Goal: Complete application form

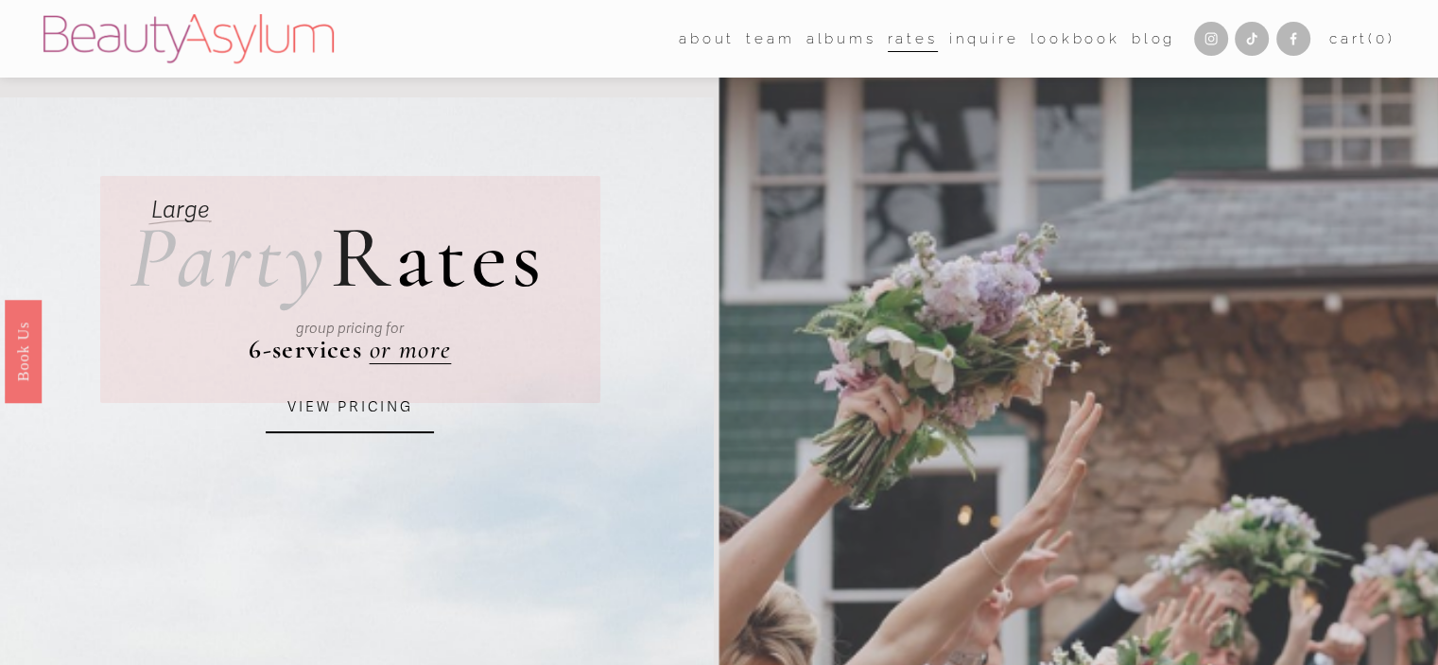
click at [957, 40] on link "Inquire" at bounding box center [984, 39] width 70 height 28
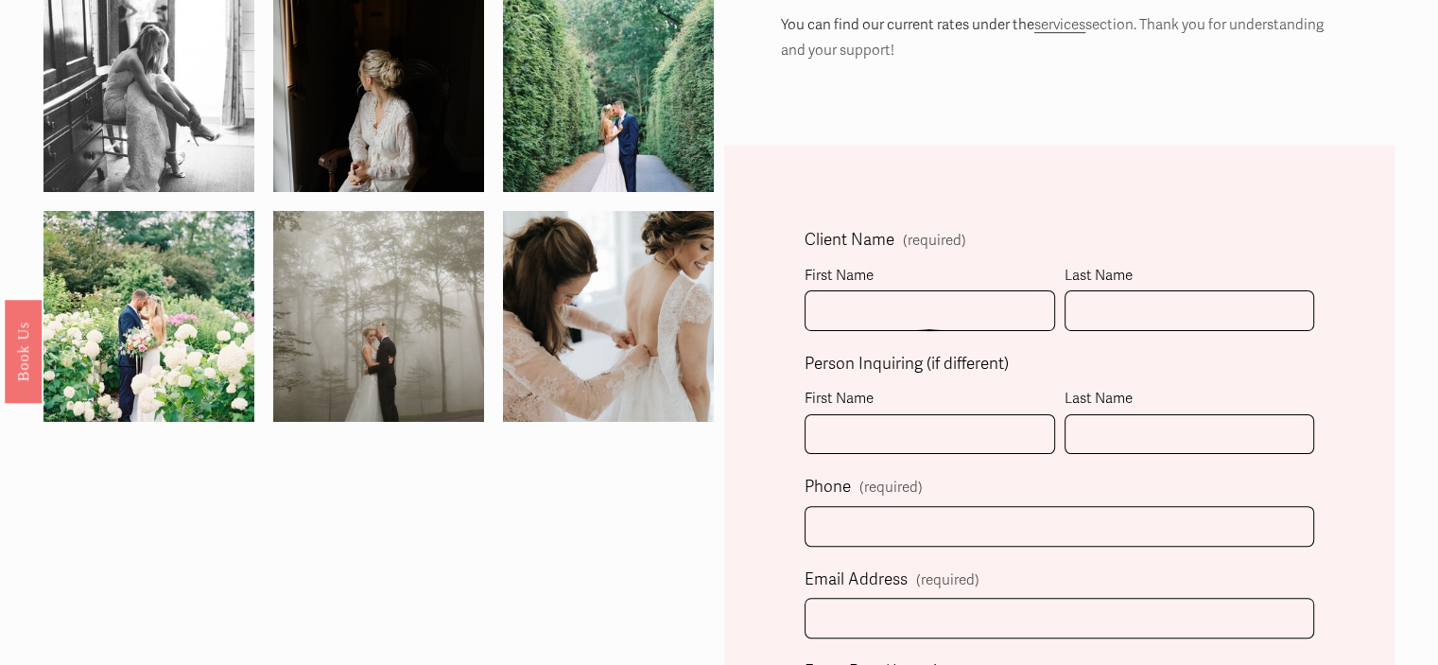
scroll to position [415, 0]
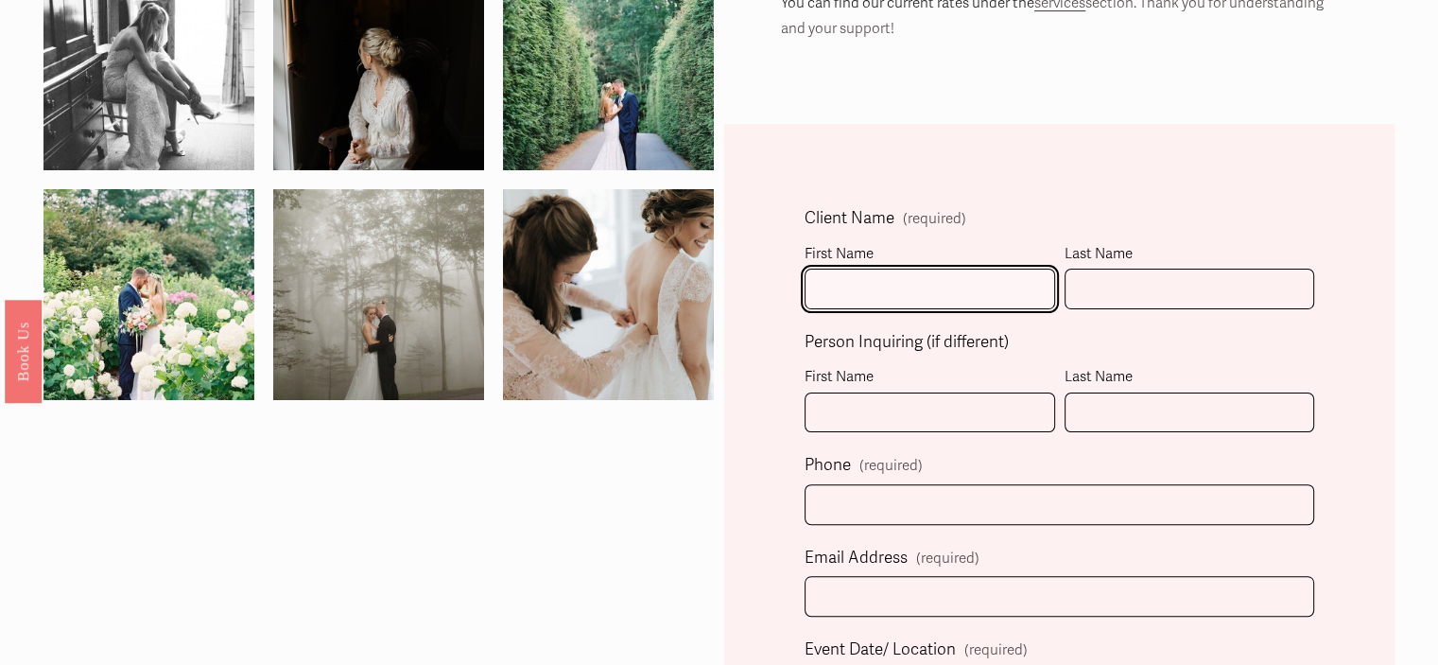
click at [904, 294] on input "First Name" at bounding box center [930, 288] width 251 height 41
type input "[PERSON_NAME]"
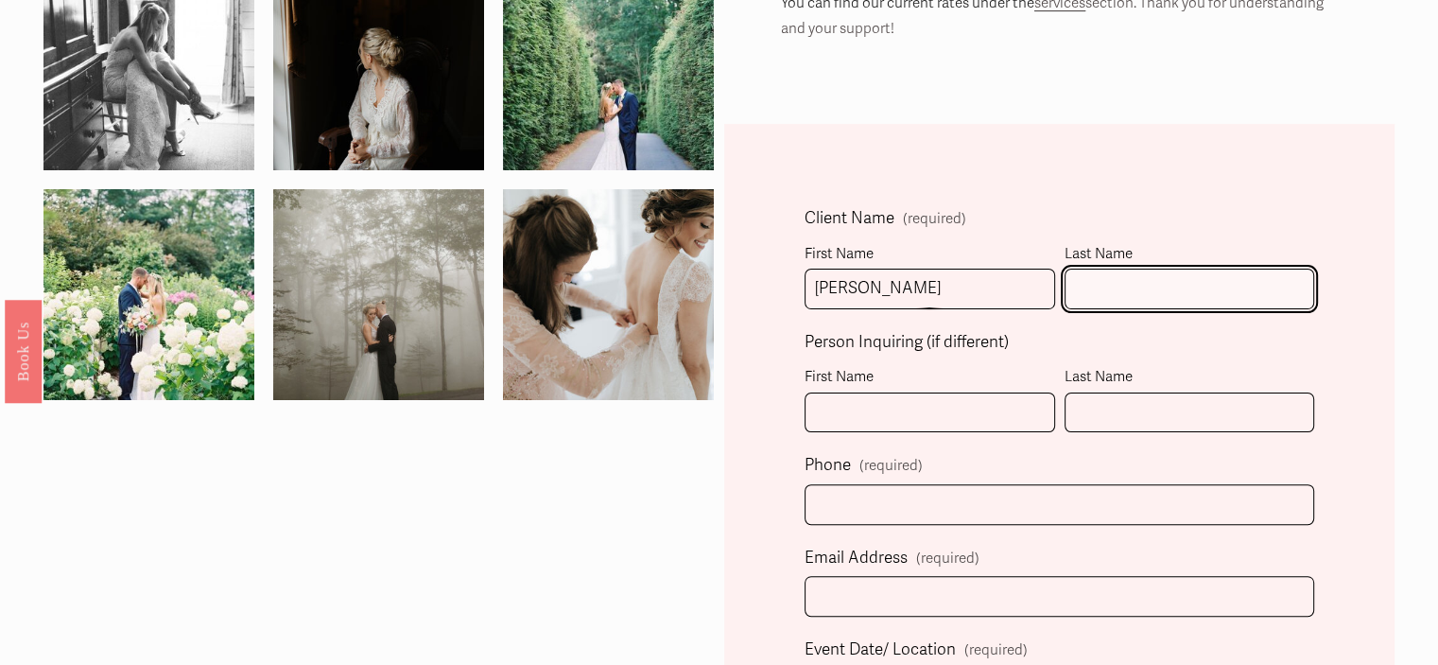
type input "[PERSON_NAME]"
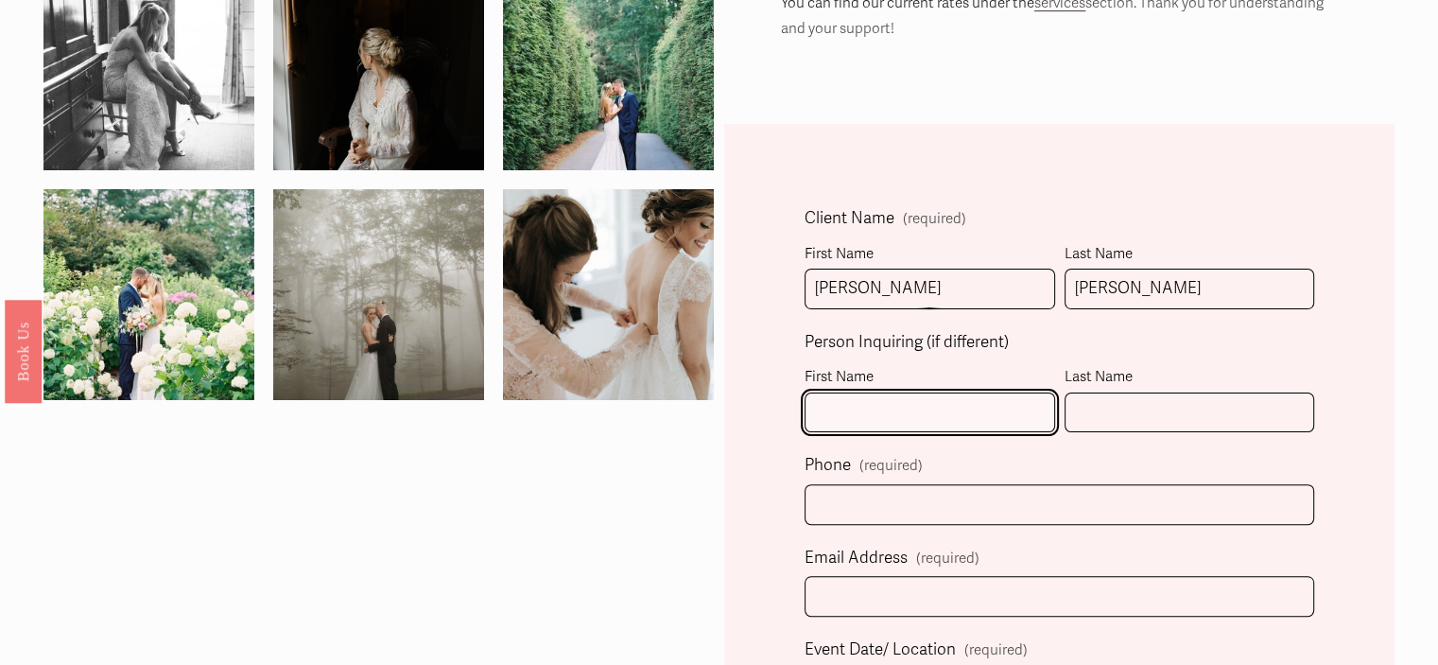
type input "[PERSON_NAME]"
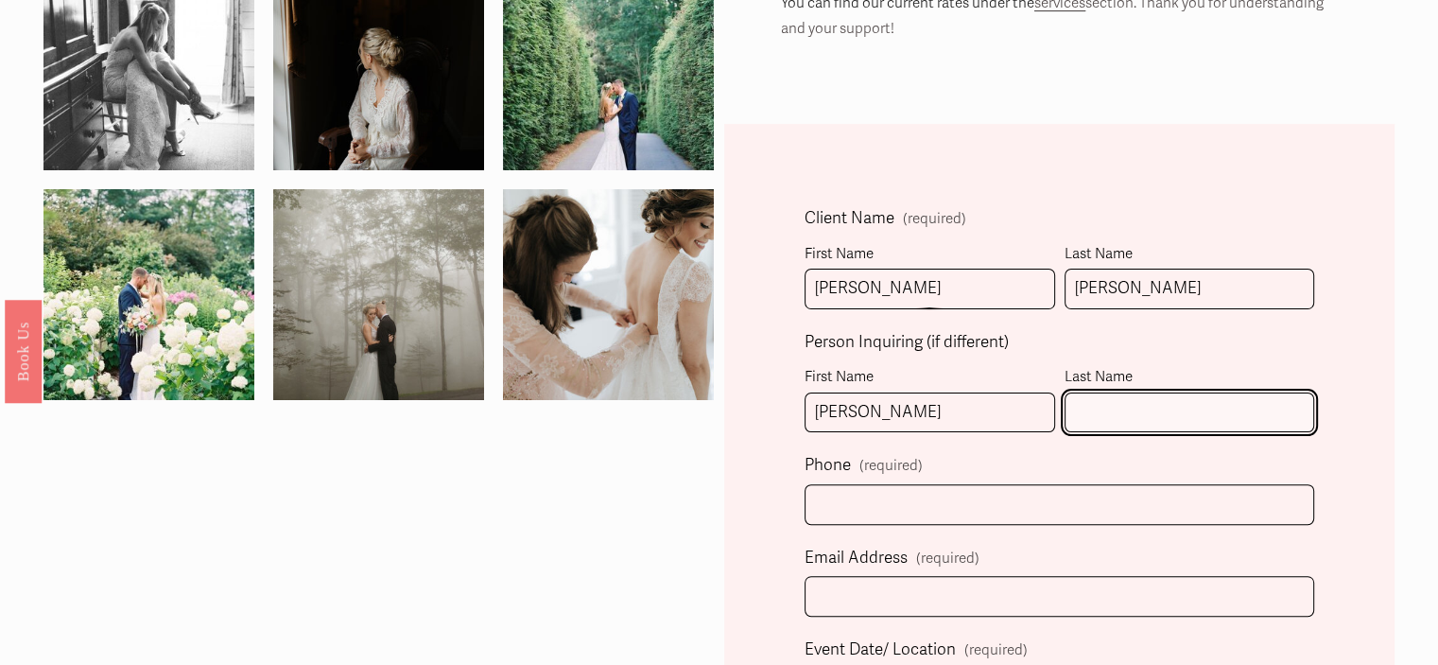
type input "[PERSON_NAME]"
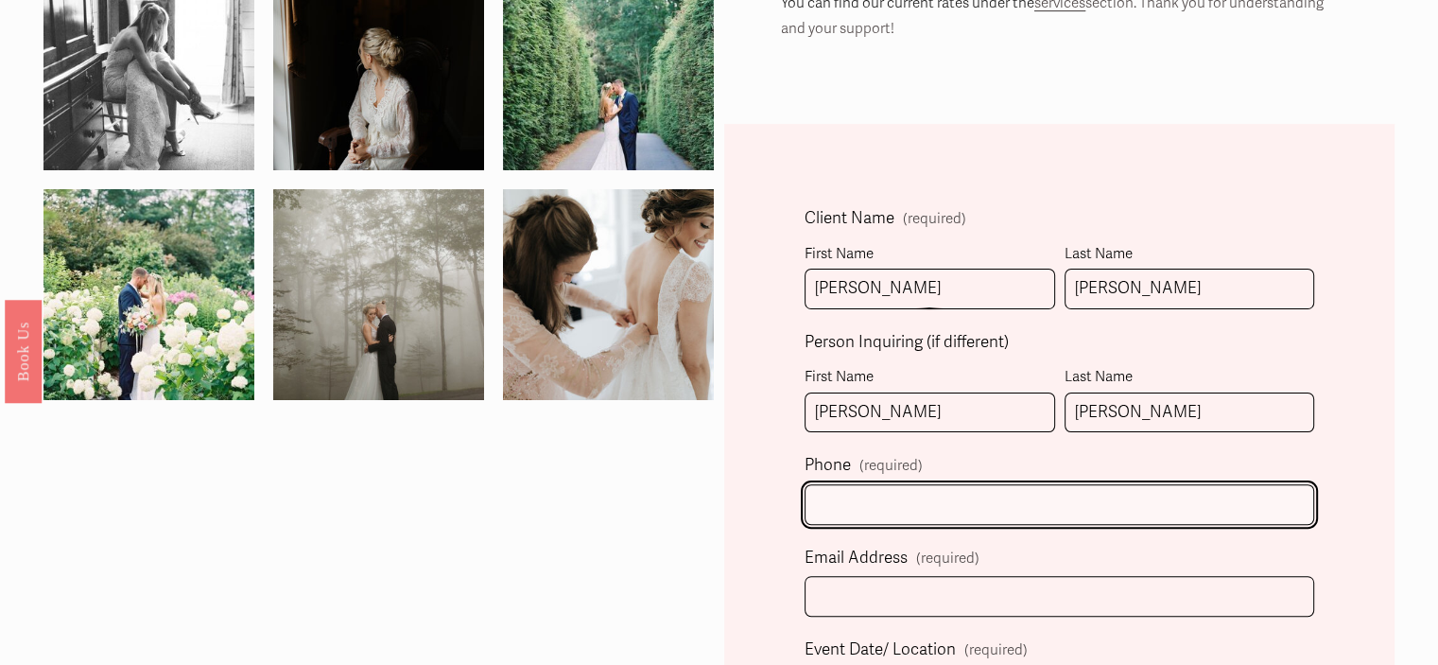
type input "[PHONE_NUMBER]"
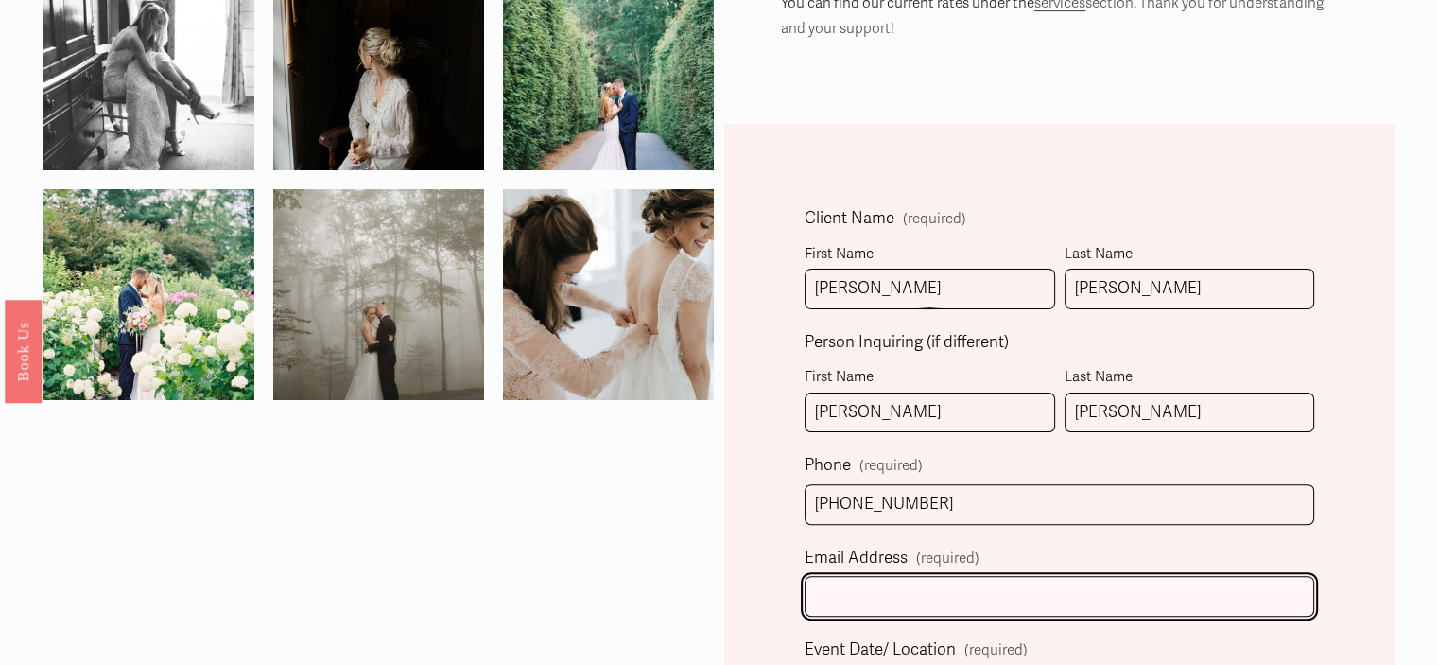
type input "[EMAIL_ADDRESS][DOMAIN_NAME]"
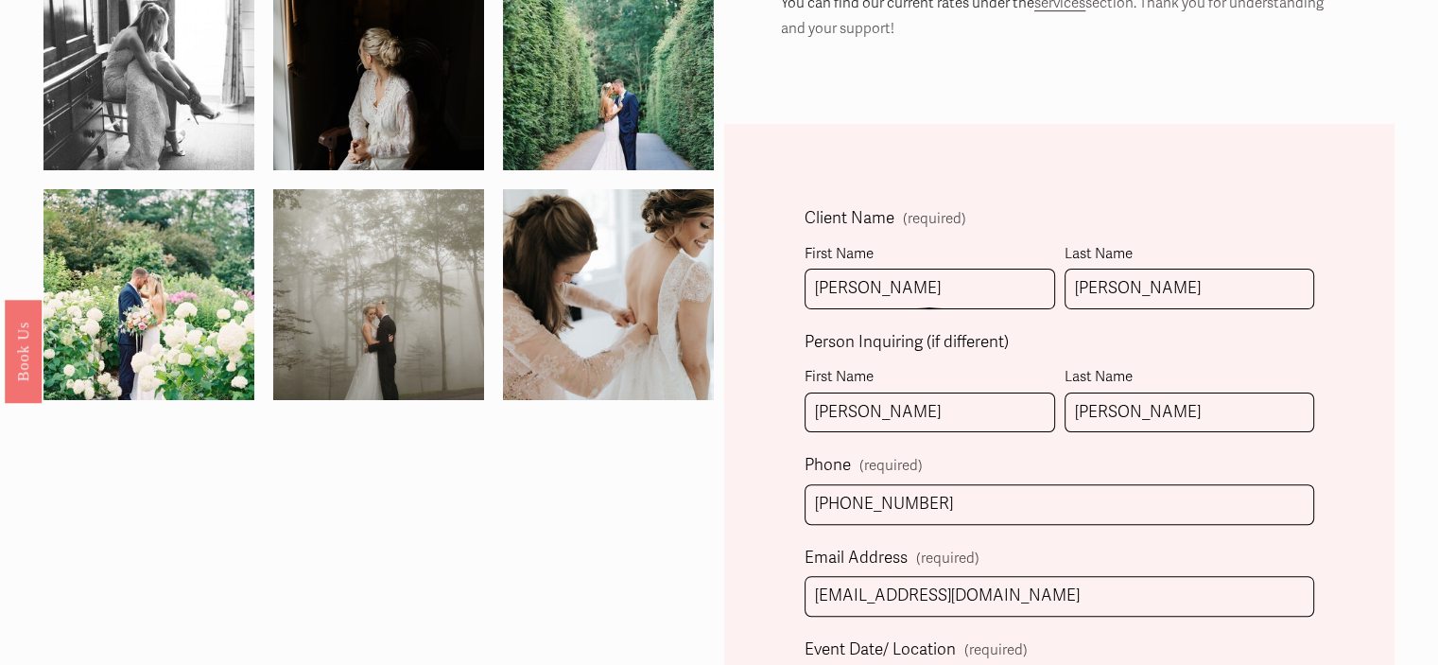
select select "[GEOGRAPHIC_DATA], [GEOGRAPHIC_DATA]"
type input "[PHONE_NUMBER]"
click at [1157, 422] on input "[PERSON_NAME]" at bounding box center [1189, 412] width 251 height 41
click at [957, 413] on input "[PERSON_NAME]" at bounding box center [930, 412] width 251 height 41
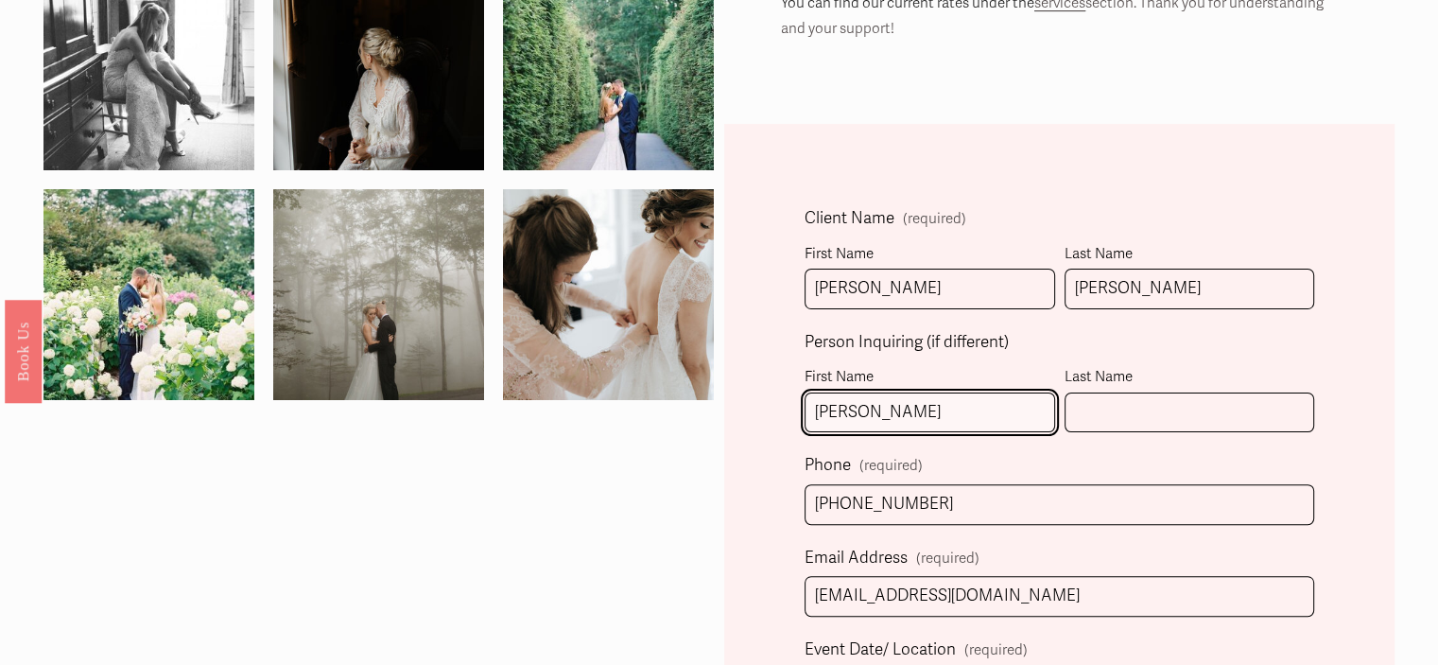
click at [957, 413] on input "[PERSON_NAME]" at bounding box center [930, 412] width 251 height 41
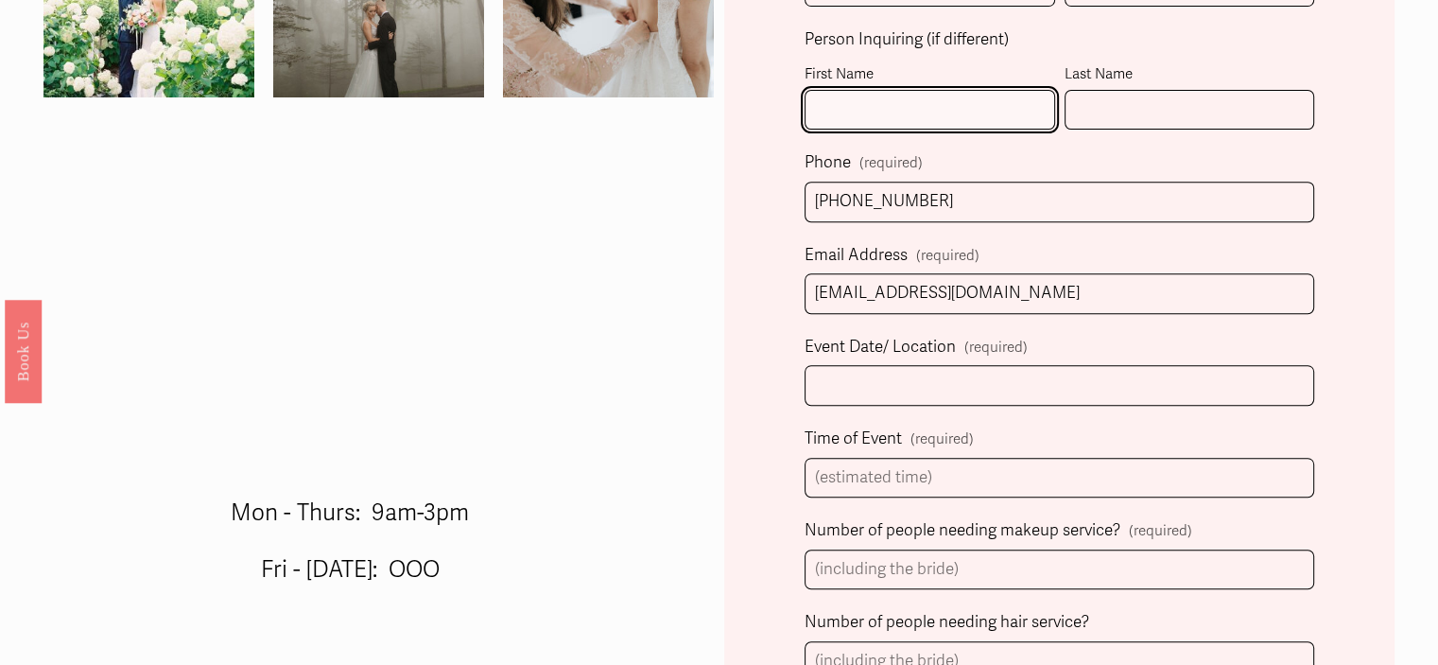
scroll to position [745, 0]
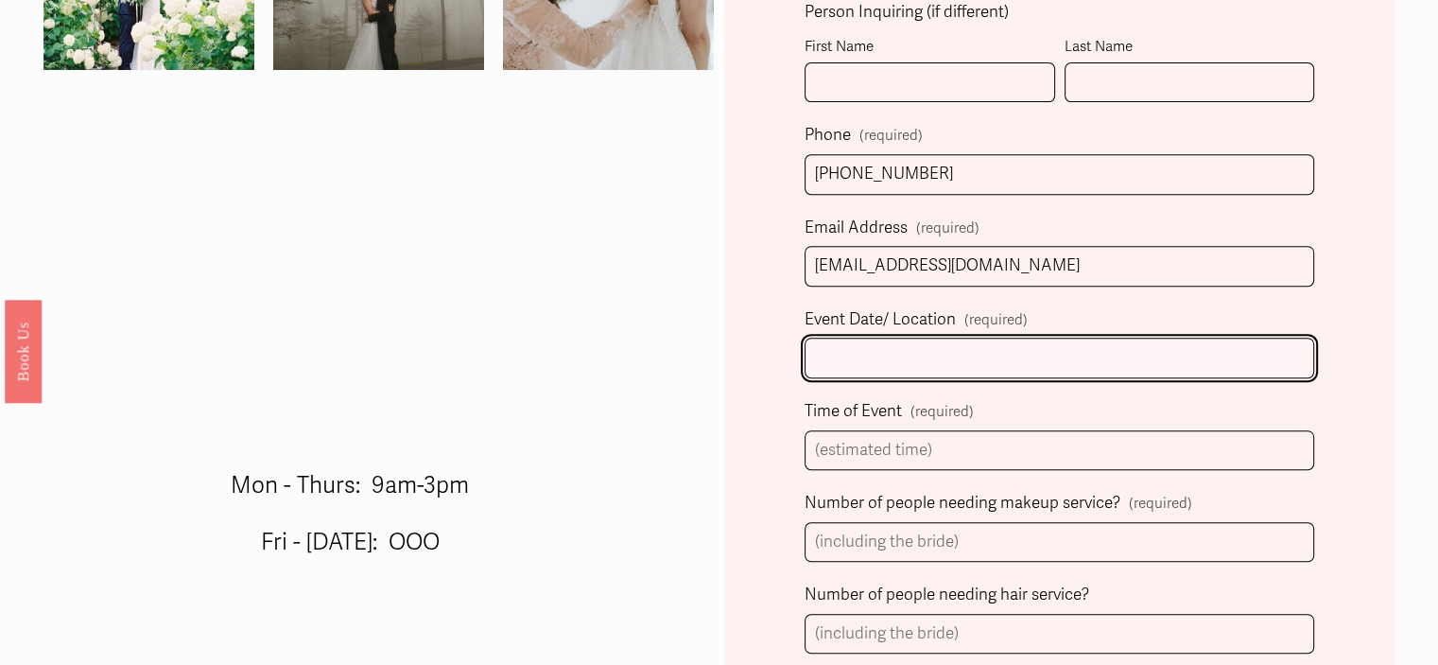
click at [983, 370] on input "Event Date/ Location (required)" at bounding box center [1060, 357] width 510 height 41
type input "[DATE]"
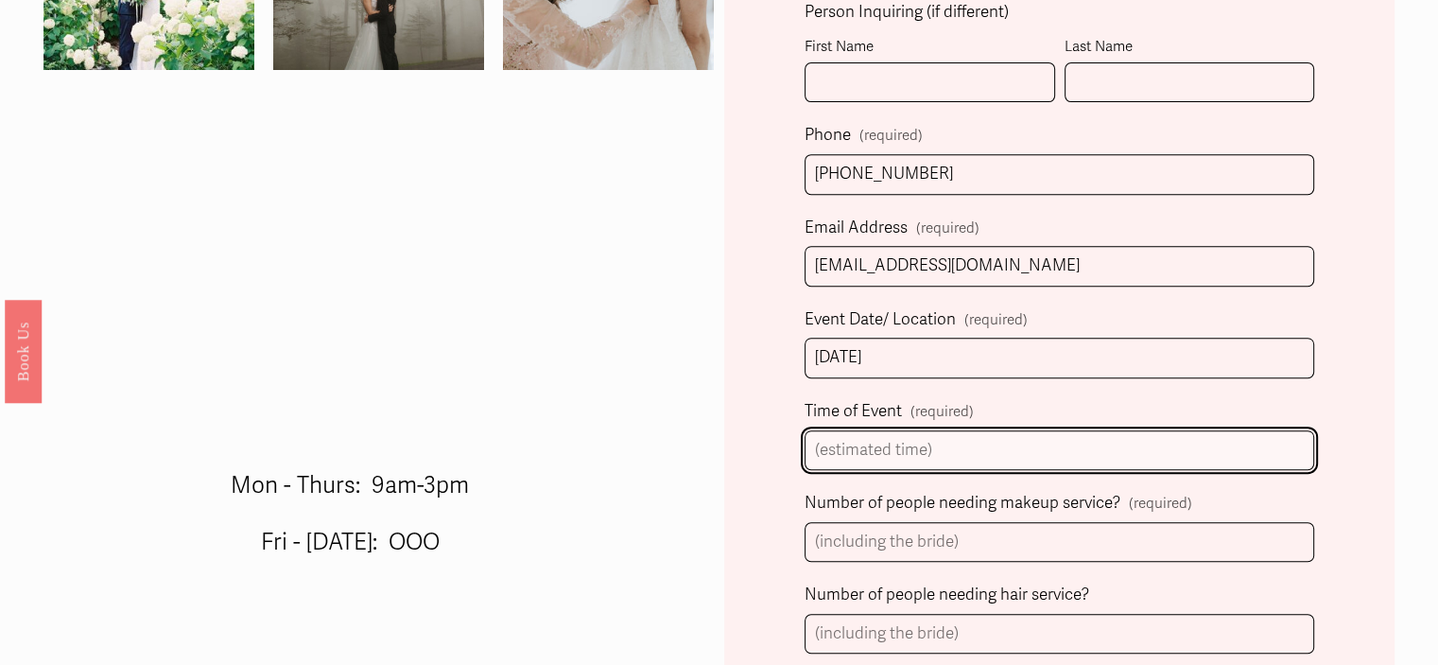
click at [968, 453] on input "Time of Event (required)" at bounding box center [1060, 450] width 510 height 41
type input "3:30pm"
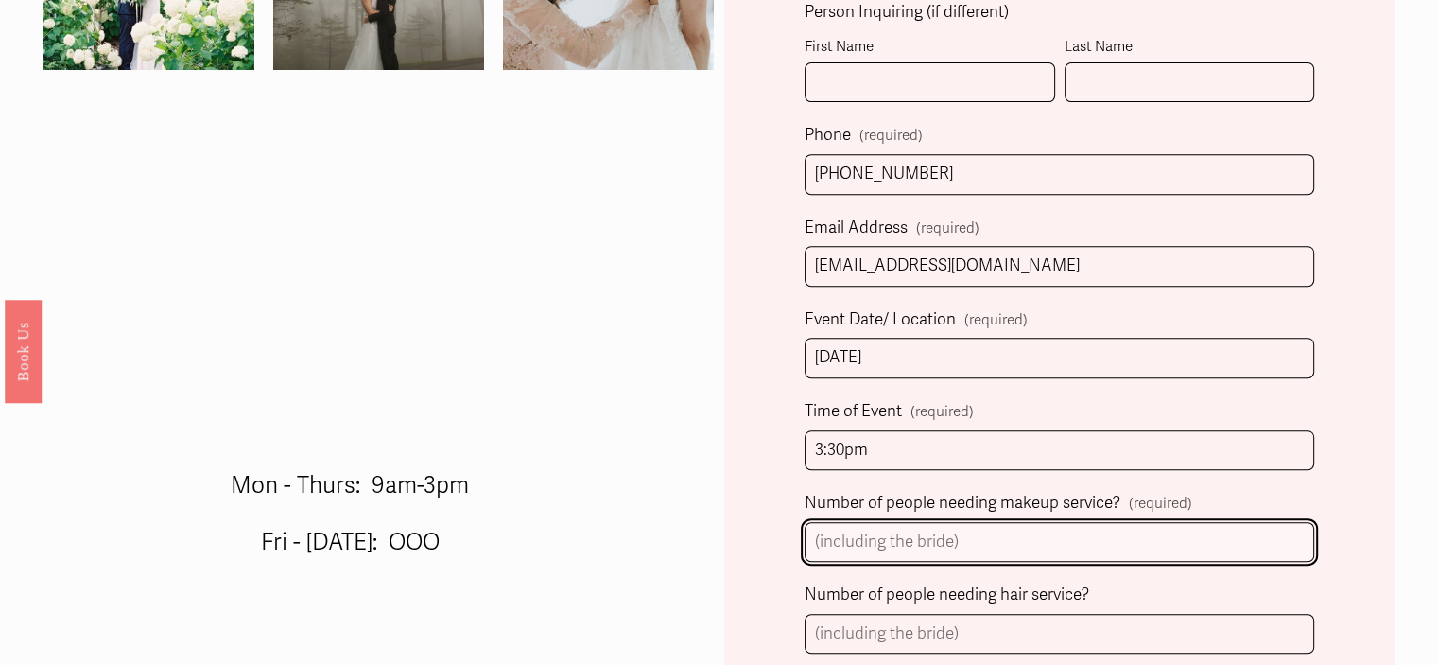
click at [949, 534] on input "Number of people needing makeup service? (required)" at bounding box center [1060, 542] width 510 height 41
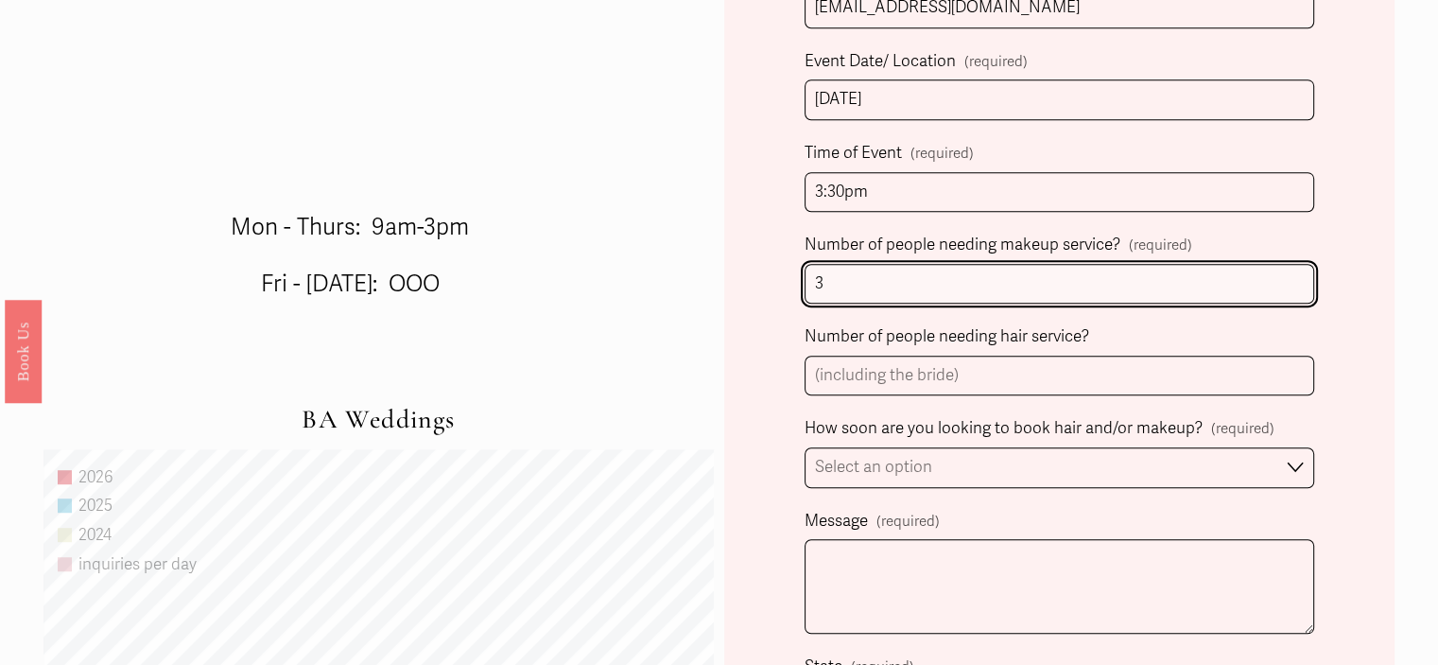
scroll to position [1007, 0]
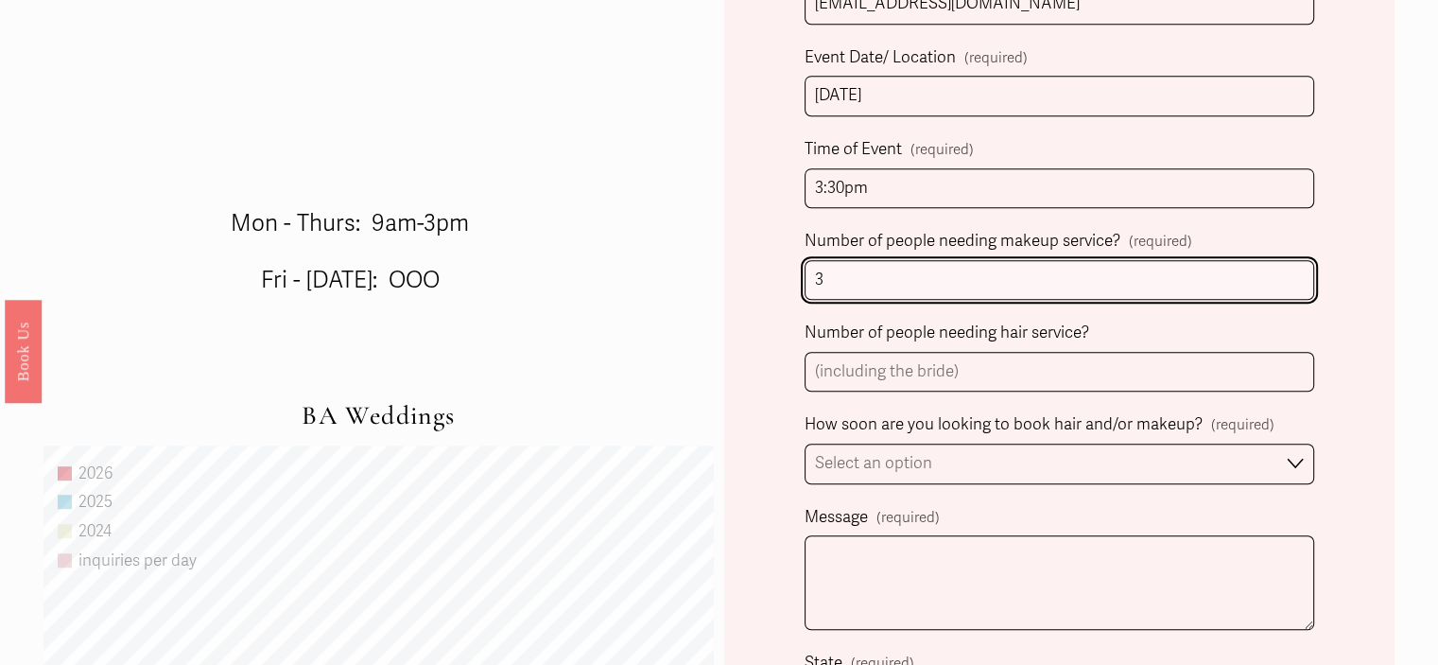
type input "3"
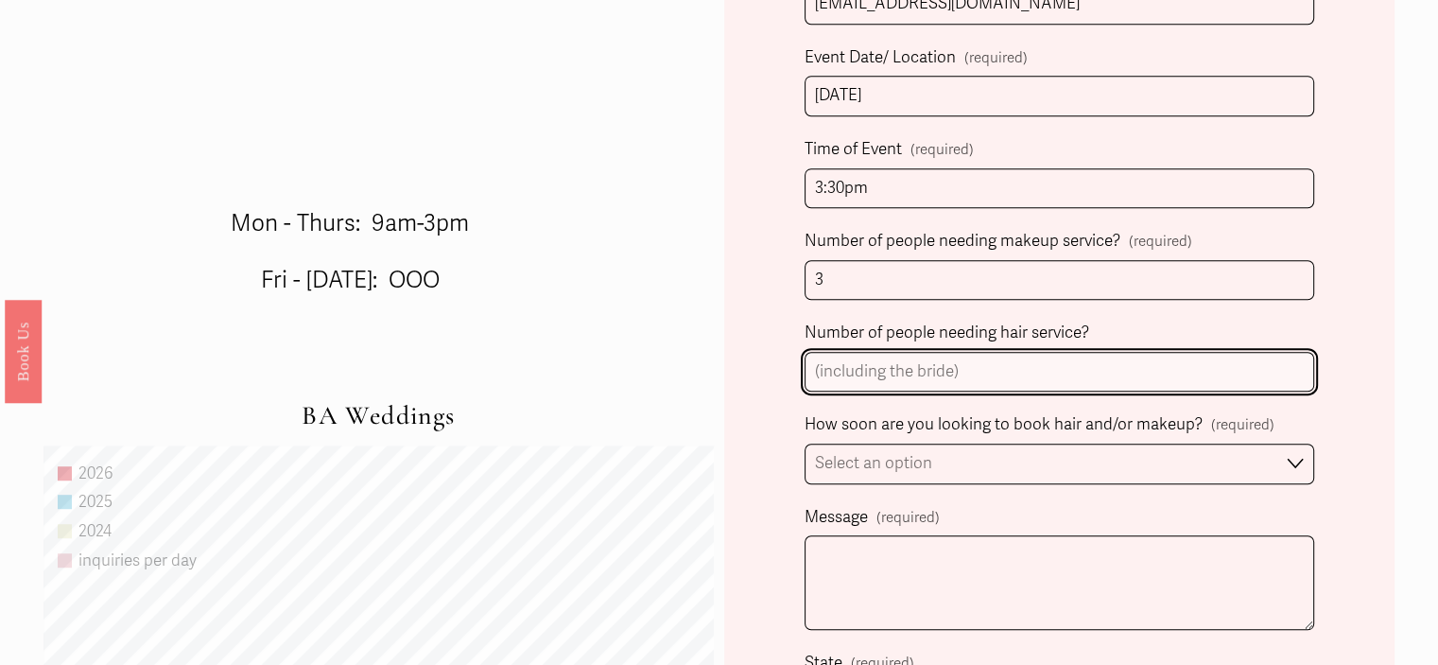
click at [1064, 364] on input "Number of people needing hair service?" at bounding box center [1060, 372] width 510 height 41
type input "3-4"
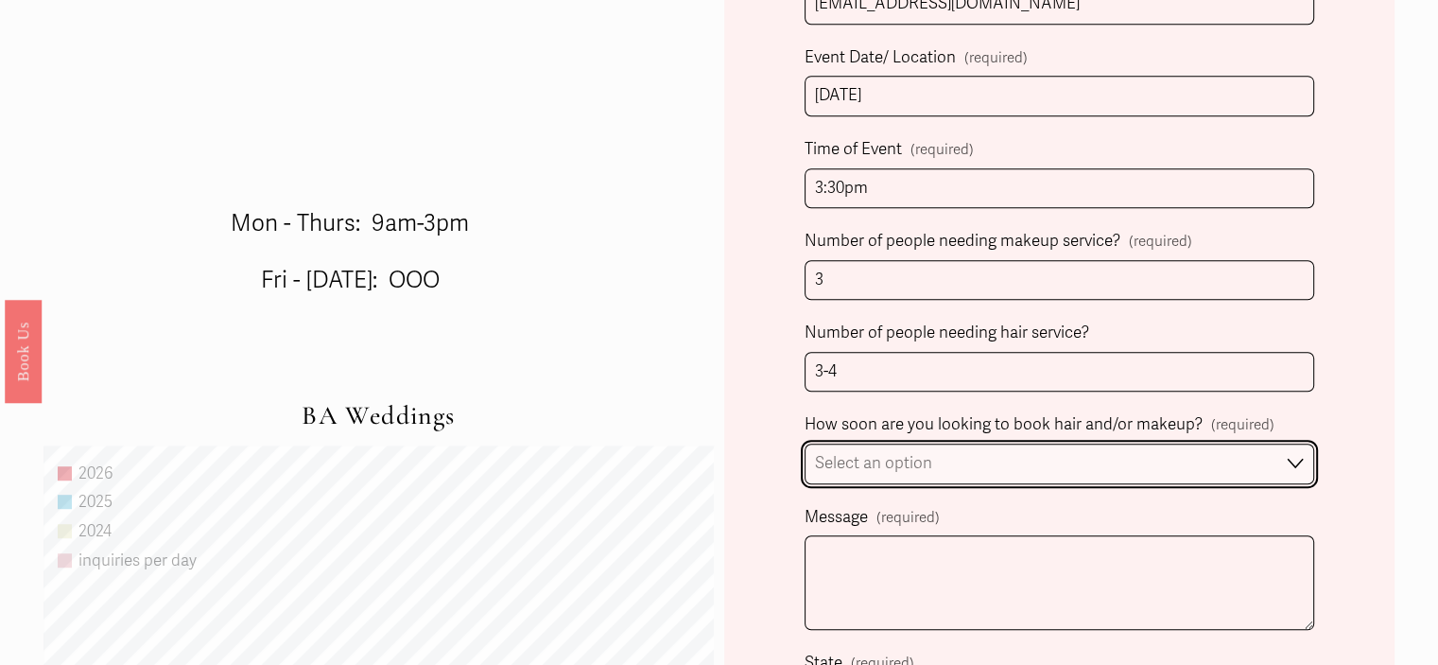
click at [1078, 468] on select "Select an option Immediately 1-2 weeks I'm looking for information & not ready …" at bounding box center [1060, 463] width 510 height 41
select select "1-2 weeks"
click at [805, 443] on select "Select an option Immediately 1-2 weeks I'm looking for information & not ready …" at bounding box center [1060, 463] width 510 height 41
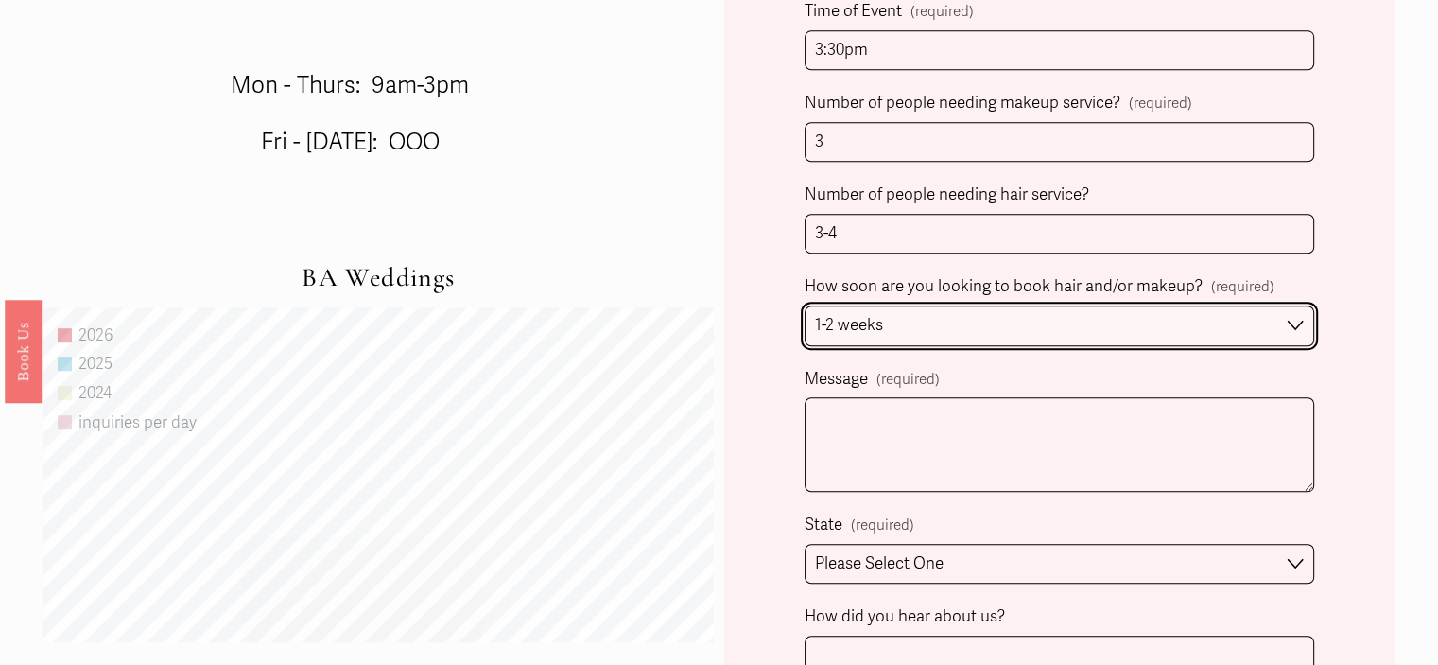
scroll to position [1148, 0]
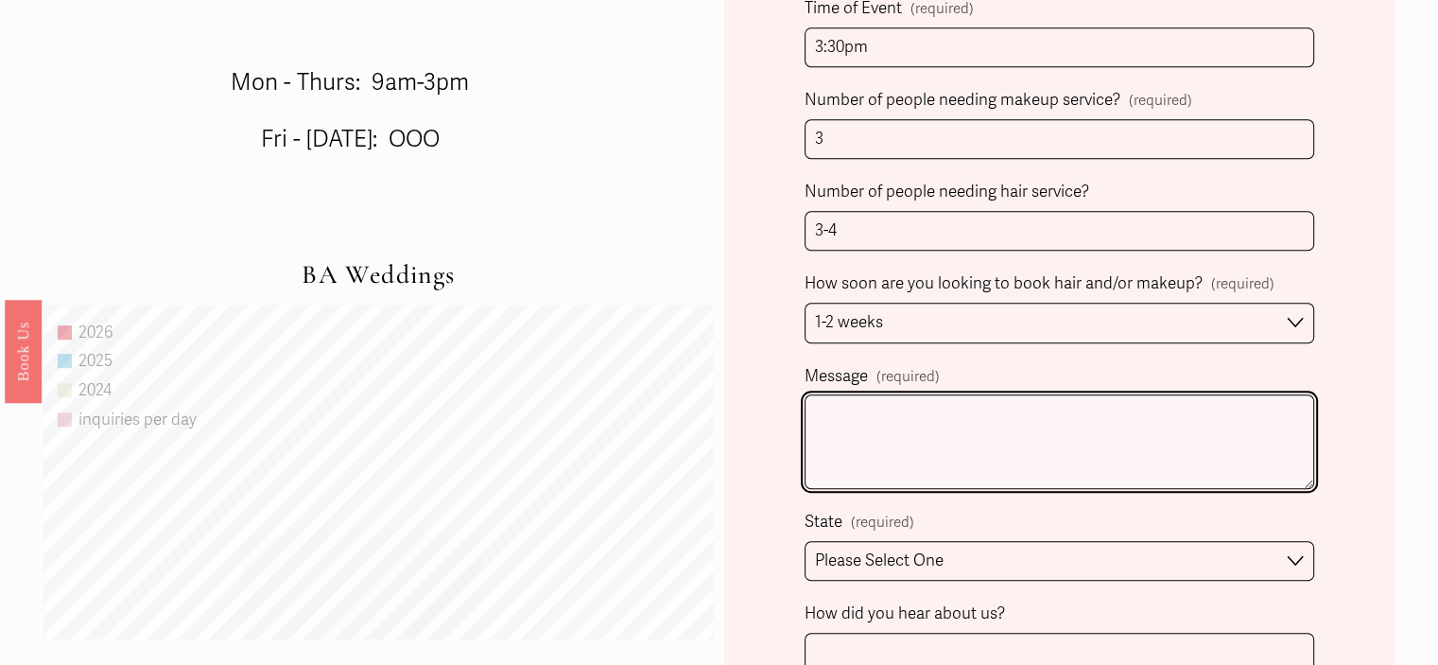
click at [1161, 415] on textarea "Message (required)" at bounding box center [1060, 441] width 510 height 95
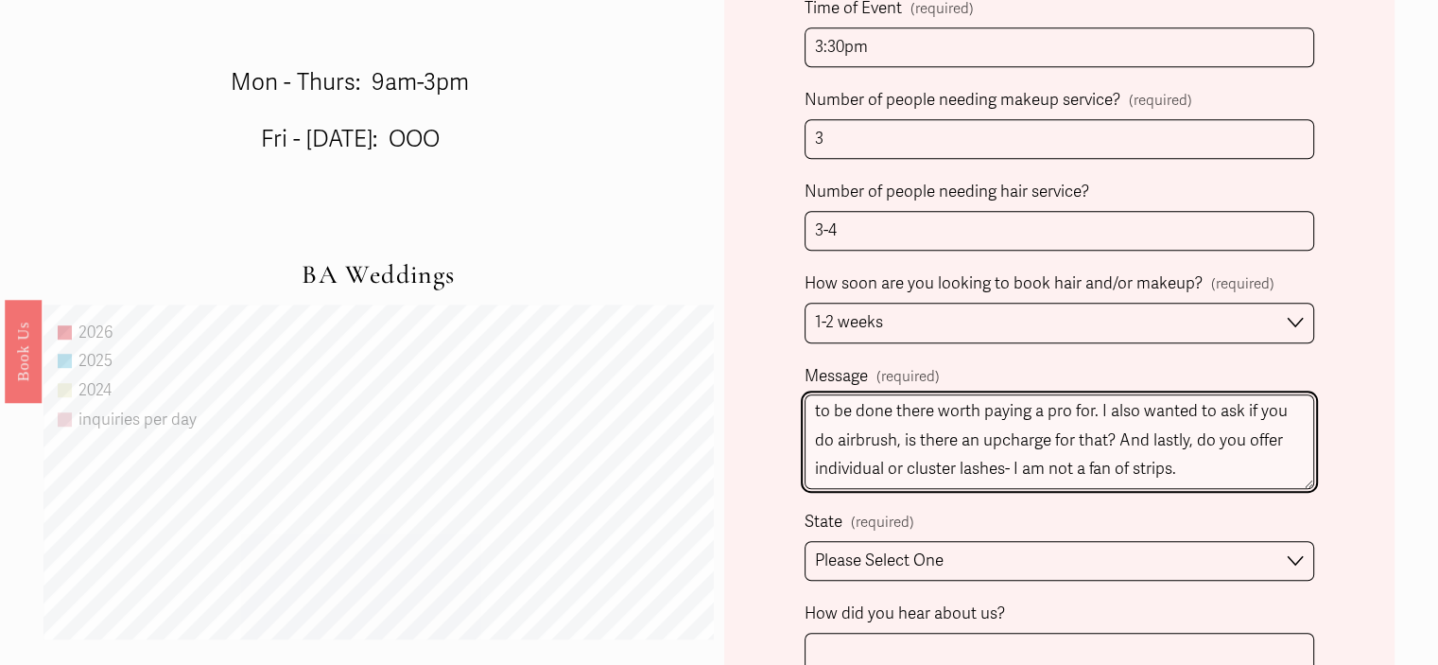
scroll to position [253, 0]
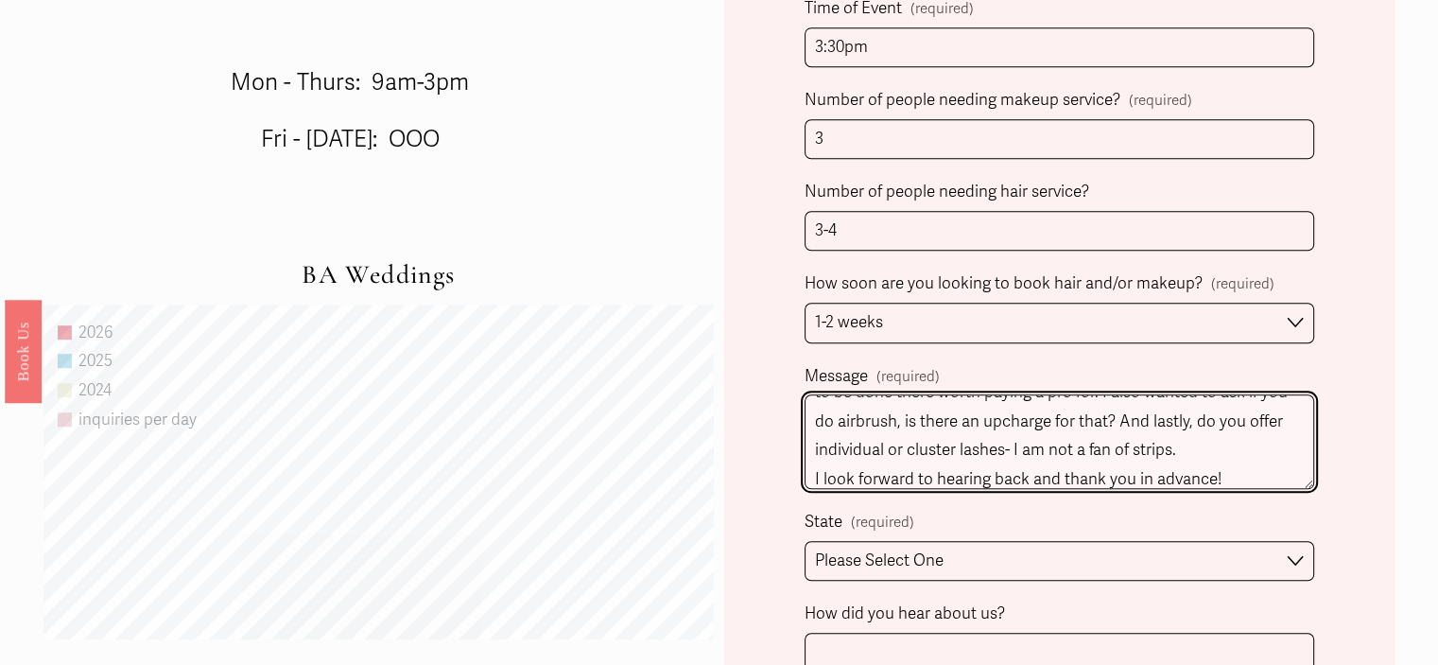
click at [1264, 451] on textarea "Hello! We are having our microwedding [DATE] at [GEOGRAPHIC_DATA] and I am coll…" at bounding box center [1060, 441] width 510 height 95
click at [1237, 486] on textarea "Hello! We are having our microwedding [DATE] at [GEOGRAPHIC_DATA] and I am coll…" at bounding box center [1060, 441] width 510 height 95
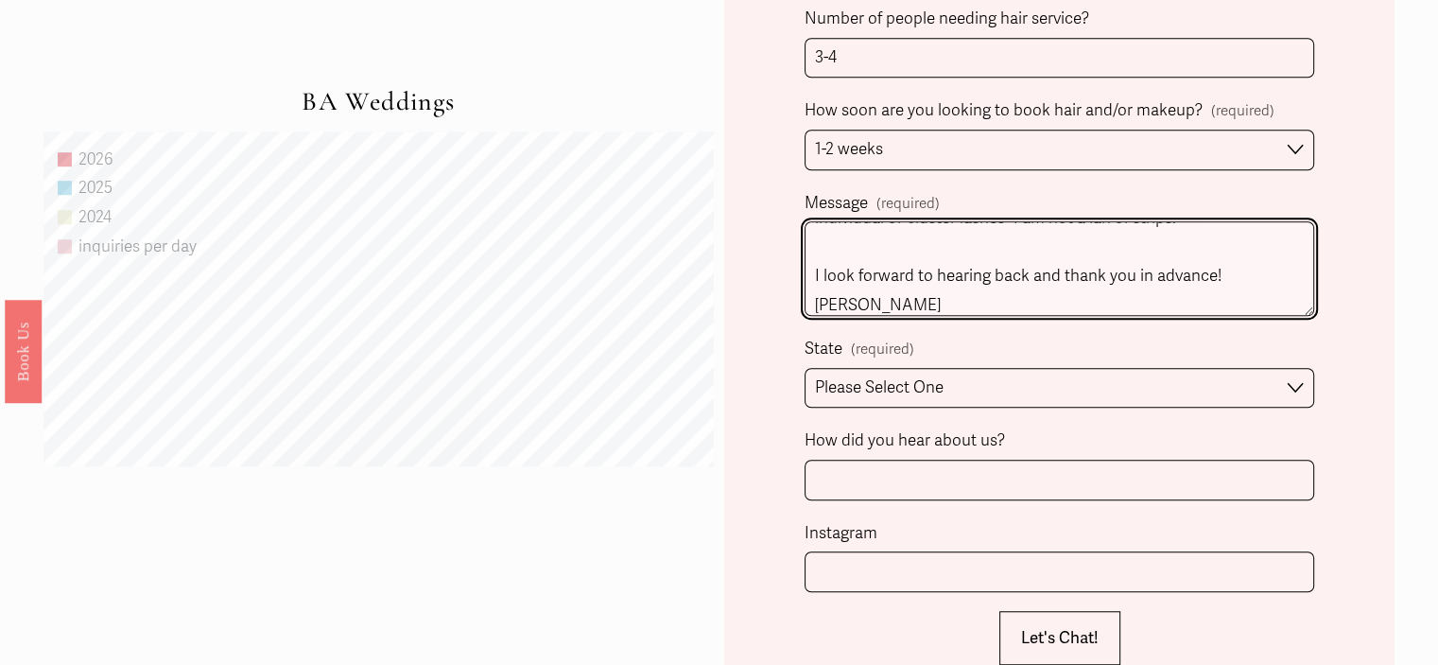
scroll to position [1356, 0]
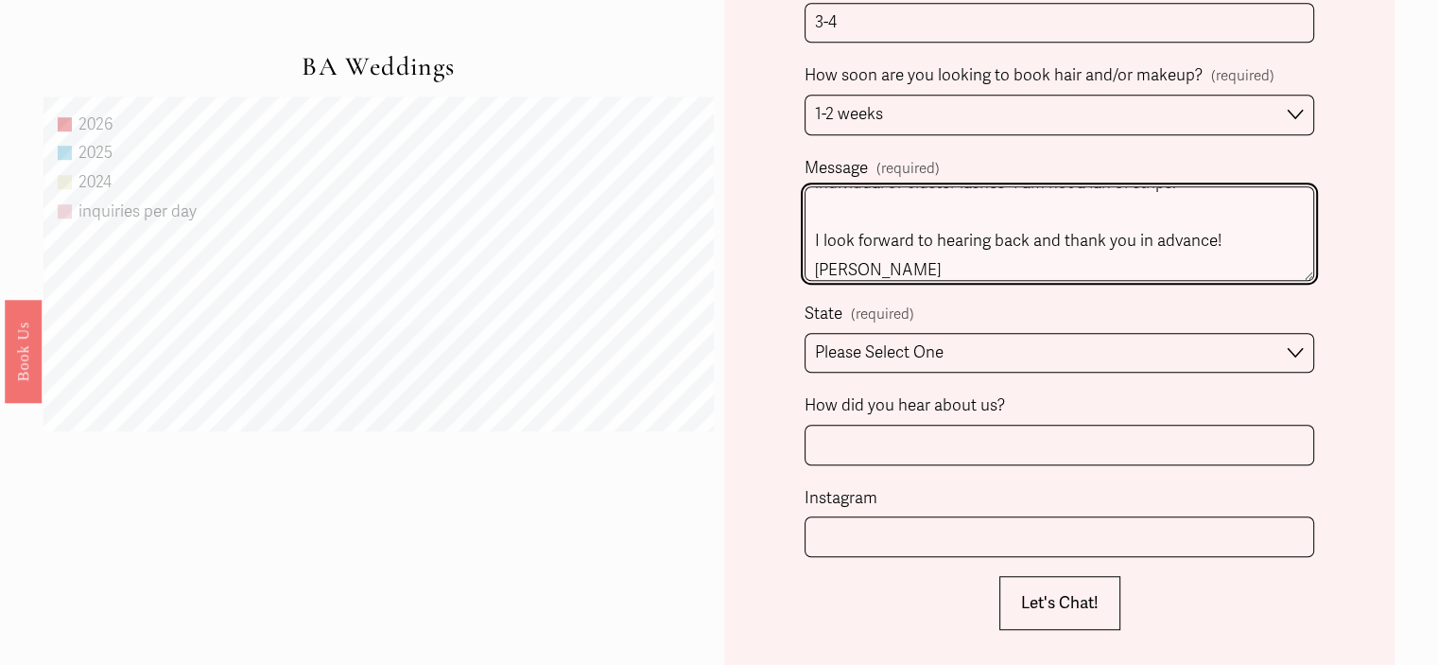
type textarea "Hello! We are having our microwedding [DATE] at [GEOGRAPHIC_DATA] and I am coll…"
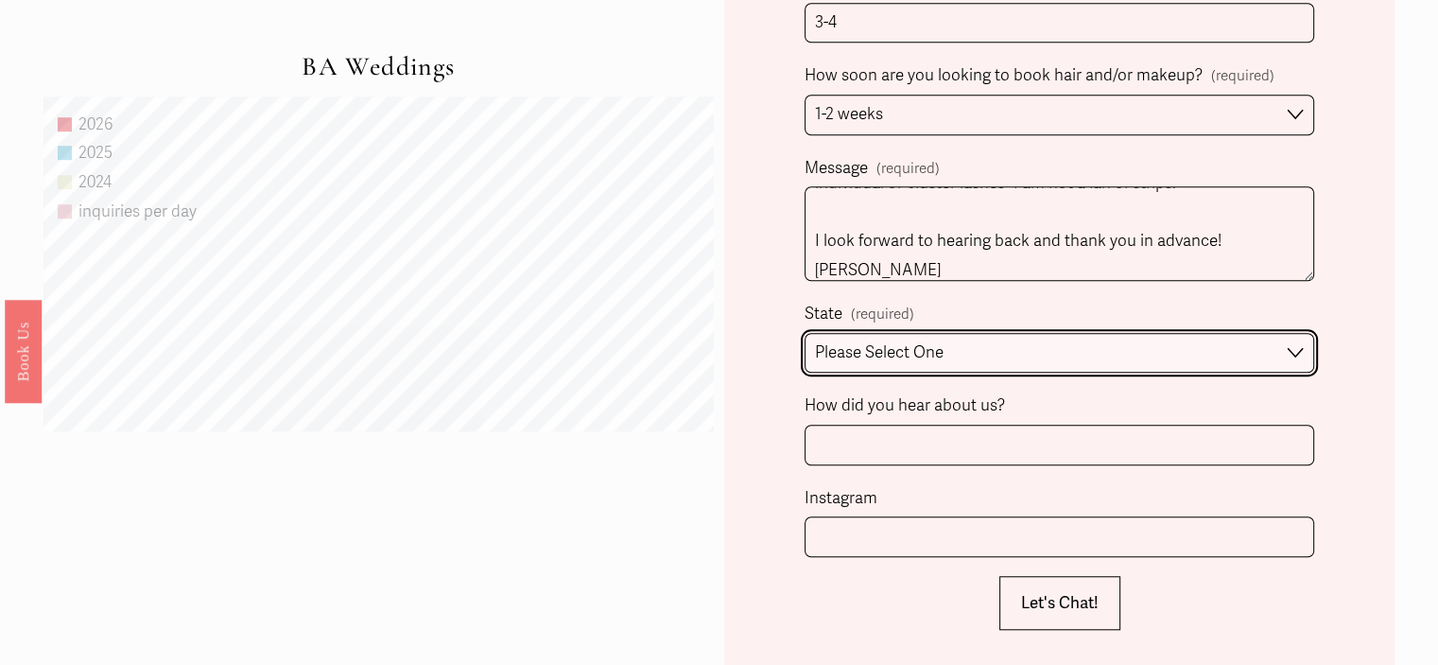
click at [987, 340] on select "Please Select One [GEOGRAPHIC_DATA], [GEOGRAPHIC_DATA] [GEOGRAPHIC_DATA], [GEOG…" at bounding box center [1060, 353] width 510 height 41
select select "[GEOGRAPHIC_DATA], [GEOGRAPHIC_DATA]"
click at [805, 333] on select "Please Select One [GEOGRAPHIC_DATA], [GEOGRAPHIC_DATA] [GEOGRAPHIC_DATA], [GEOG…" at bounding box center [1060, 353] width 510 height 41
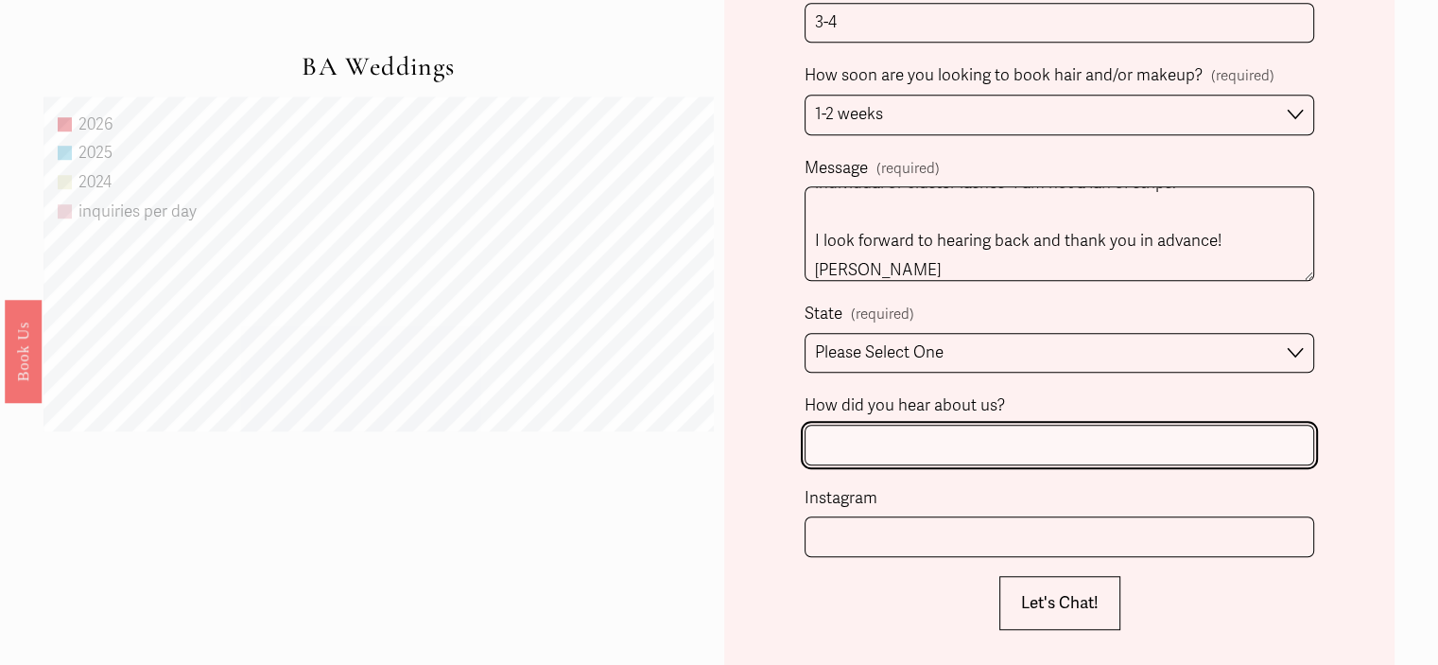
click at [926, 448] on input "How did you hear about us?" at bounding box center [1060, 444] width 510 height 41
type input "The Knot"
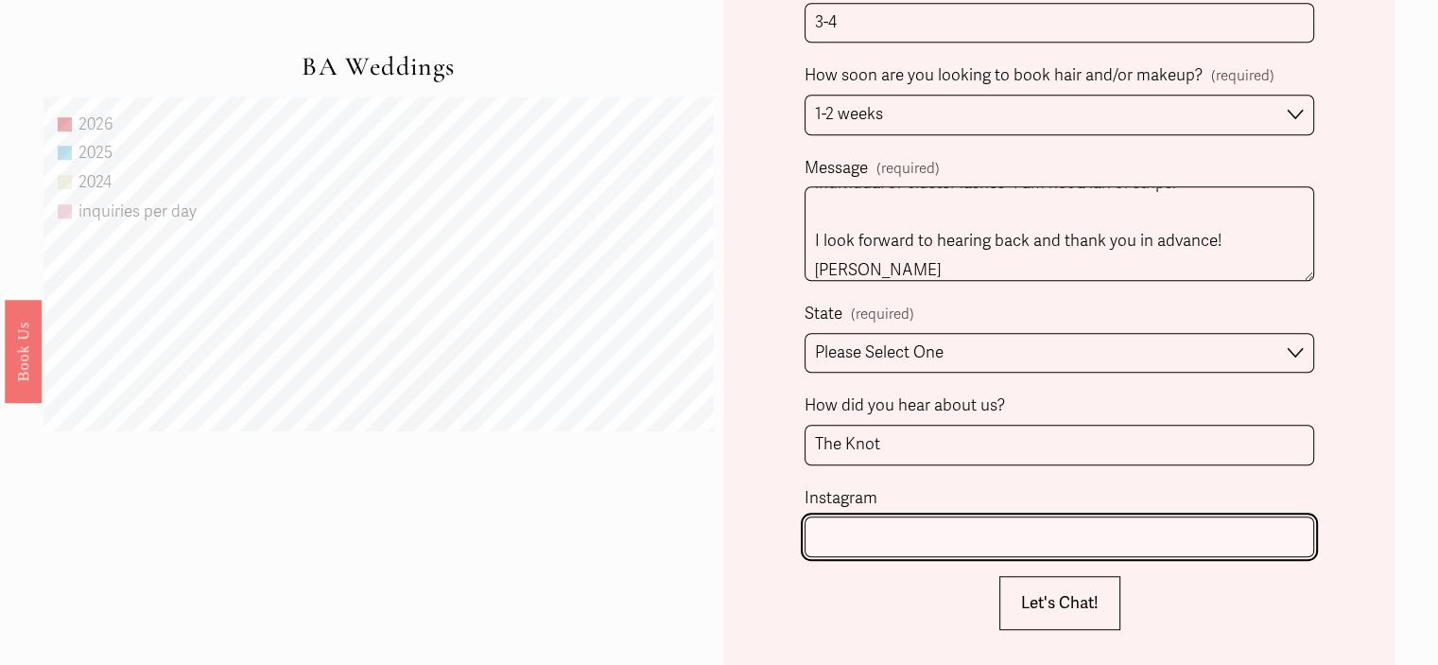
click at [858, 537] on input "Instagram" at bounding box center [1060, 536] width 510 height 41
type input "racheldurbs"
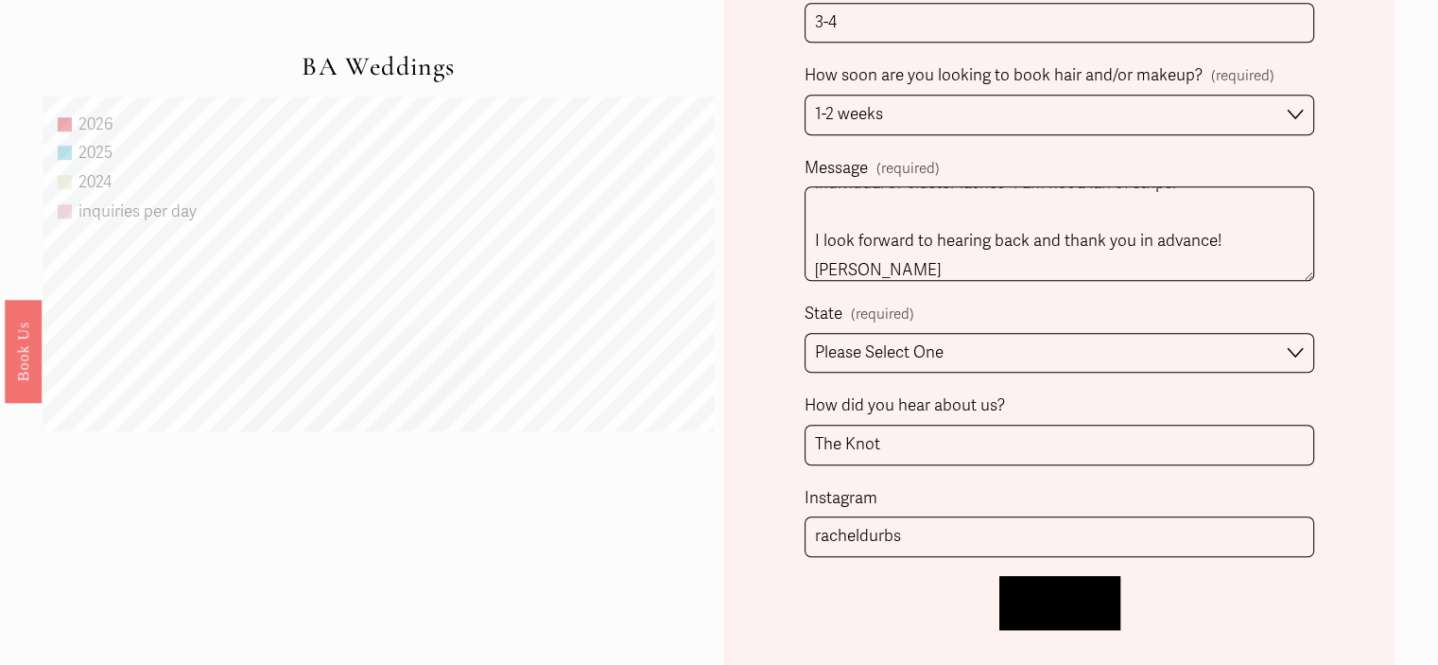
click at [1052, 608] on span "Let's Chat!" at bounding box center [1060, 603] width 78 height 20
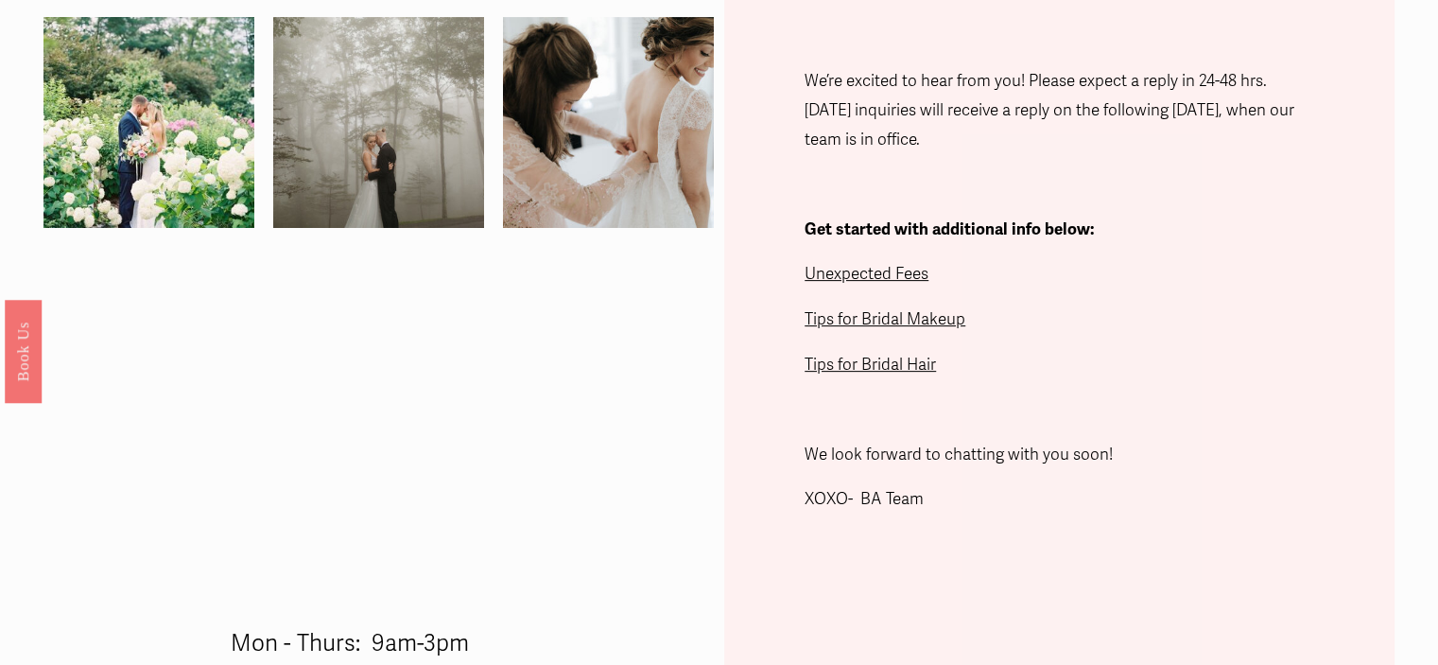
scroll to position [556, 0]
